Goal: Information Seeking & Learning: Learn about a topic

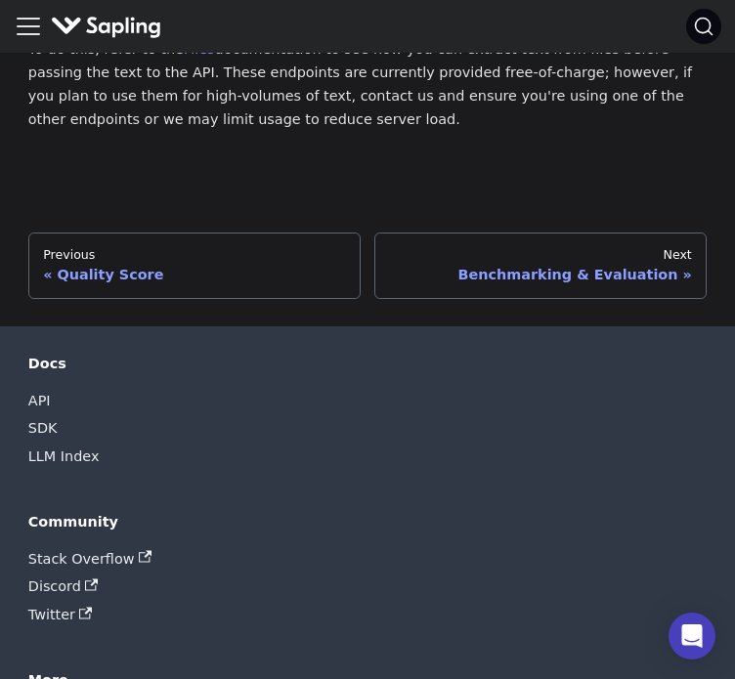
scroll to position [3144, 0]
click at [36, 387] on link "API" at bounding box center [39, 401] width 22 height 28
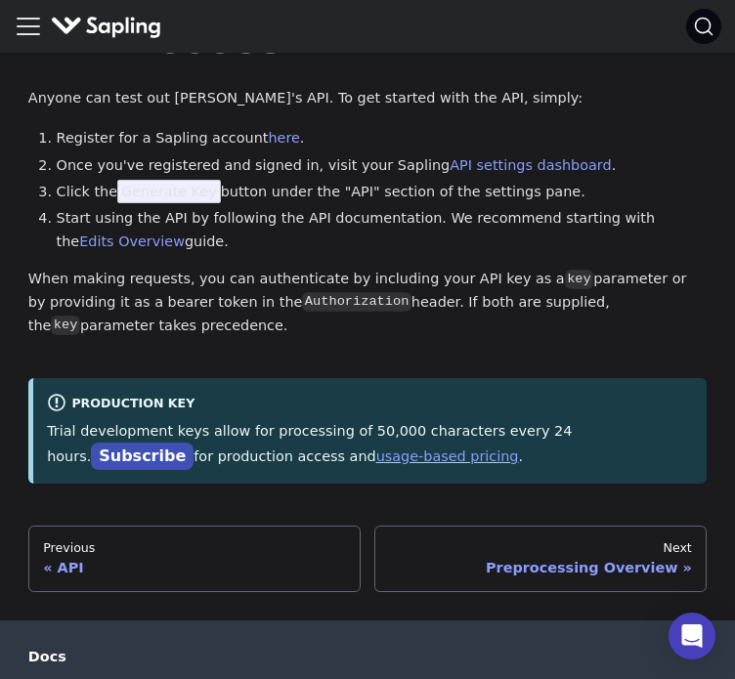
scroll to position [94, 0]
click at [268, 145] on link "here" at bounding box center [283, 138] width 31 height 16
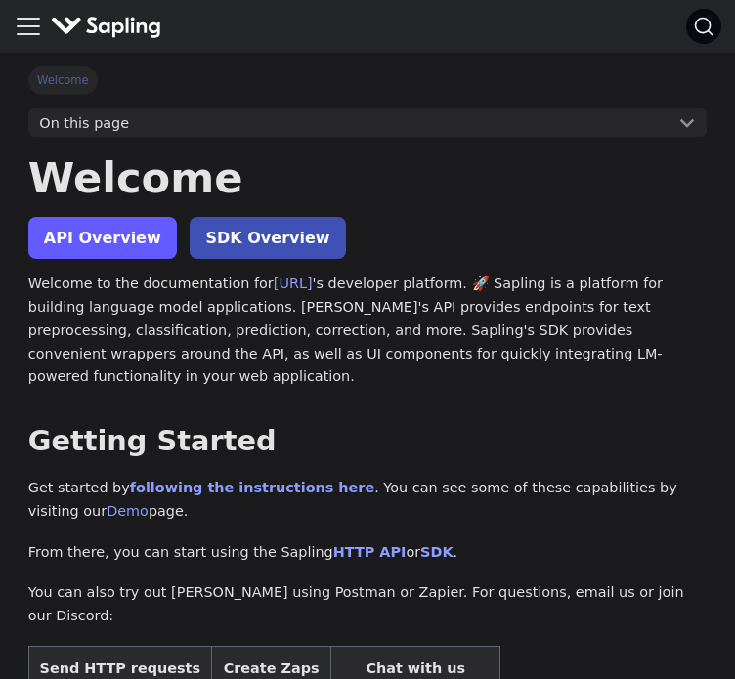
click at [64, 239] on link "API Overview" at bounding box center [102, 238] width 149 height 42
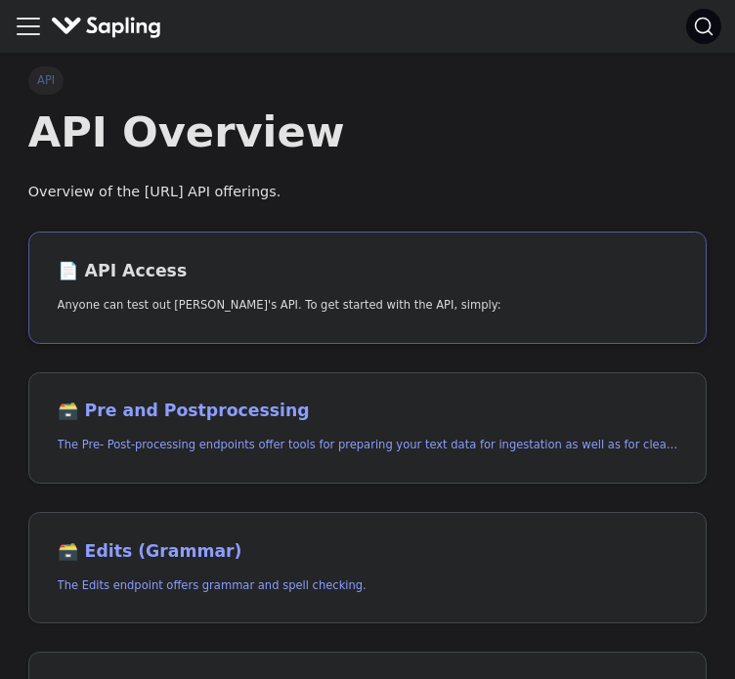
click at [162, 275] on h2 "📄️ API Access" at bounding box center [368, 272] width 621 height 22
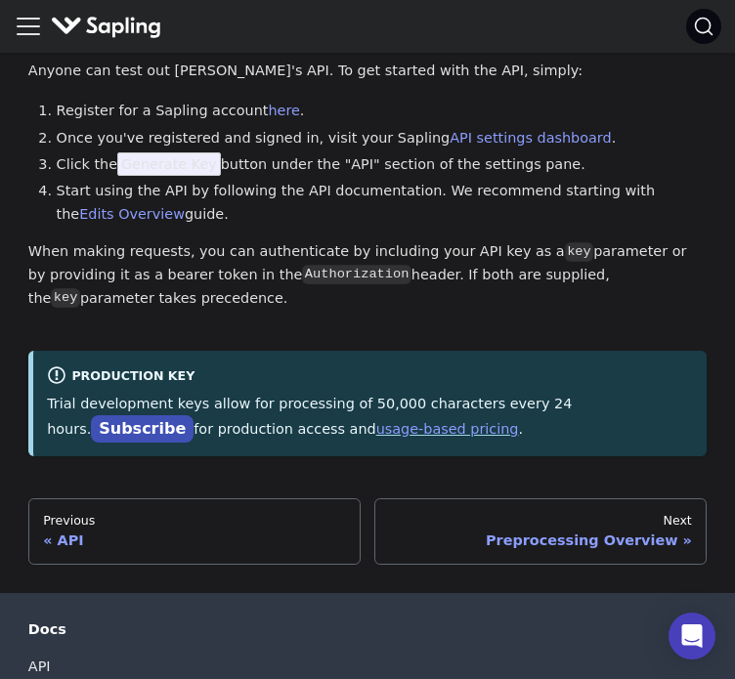
scroll to position [121, 0]
click at [450, 133] on link "API settings dashboard" at bounding box center [530, 138] width 161 height 16
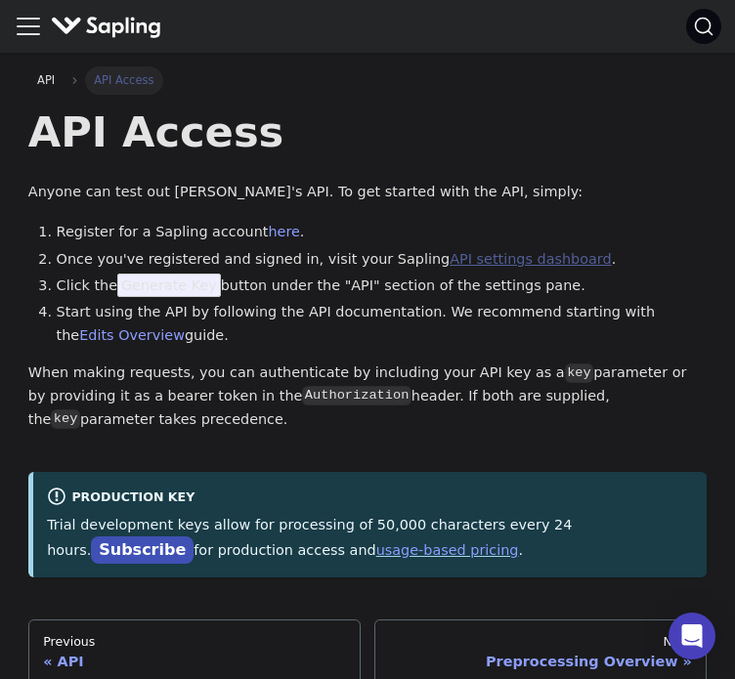
click at [450, 257] on link "API settings dashboard" at bounding box center [530, 259] width 161 height 16
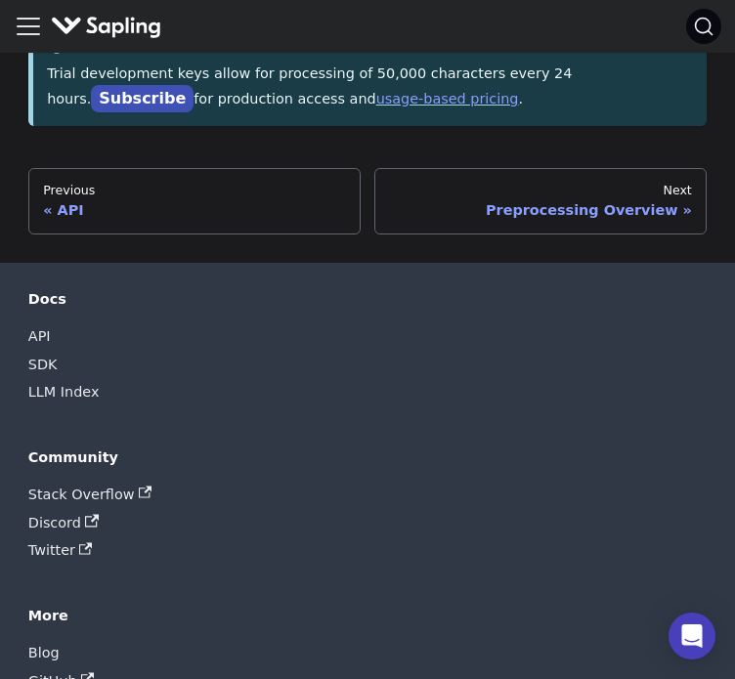
scroll to position [454, 0]
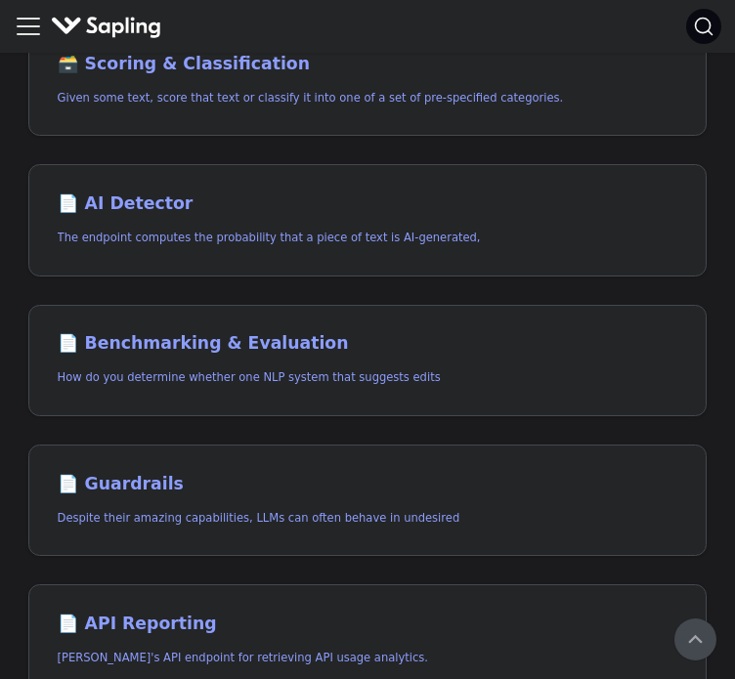
scroll to position [1188, 0]
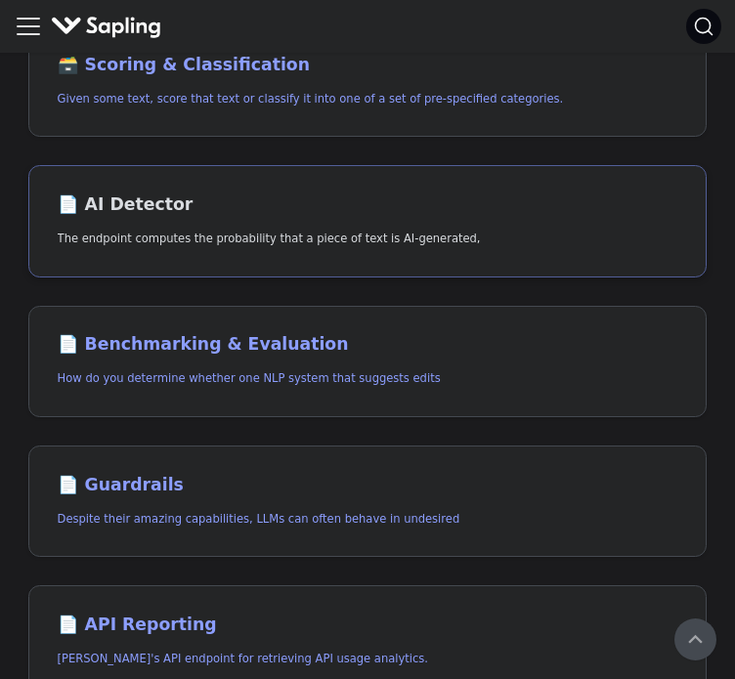
click at [423, 238] on p "The endpoint computes the probability that a piece of text is AI-generated," at bounding box center [368, 239] width 621 height 19
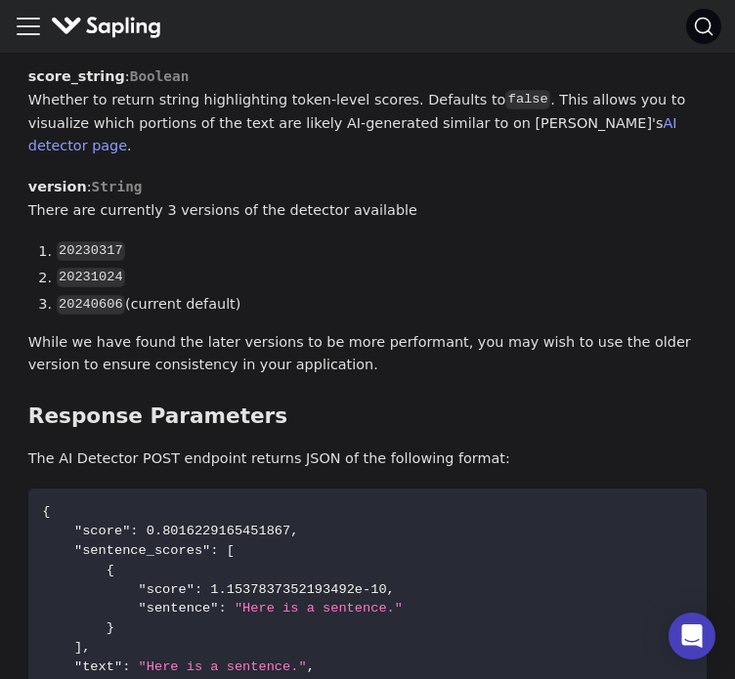
scroll to position [1556, 0]
